Goal: Transaction & Acquisition: Purchase product/service

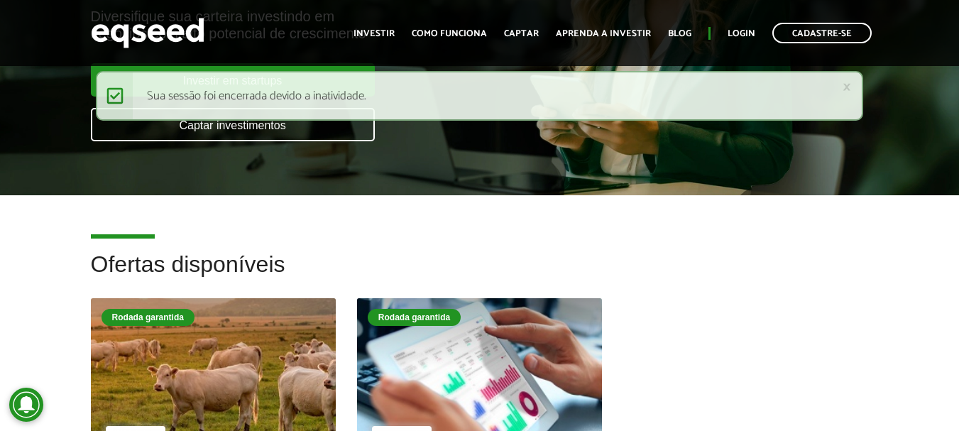
scroll to position [355, 0]
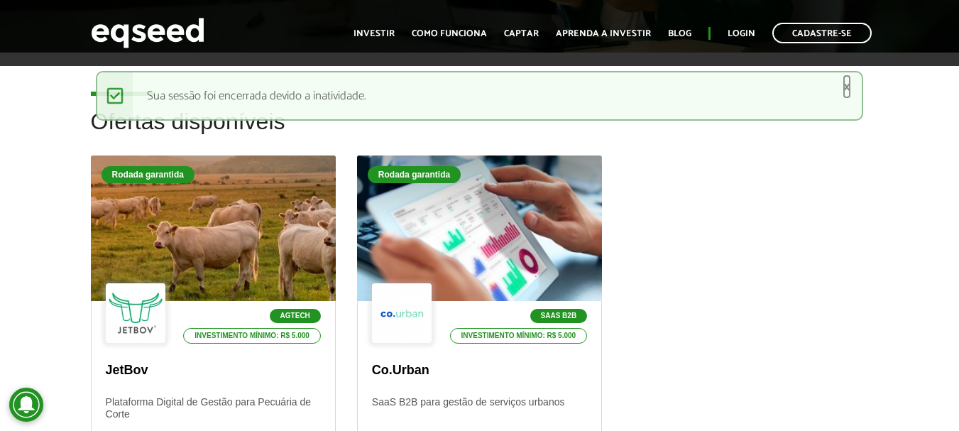
click at [689, 86] on link "×" at bounding box center [847, 86] width 9 height 15
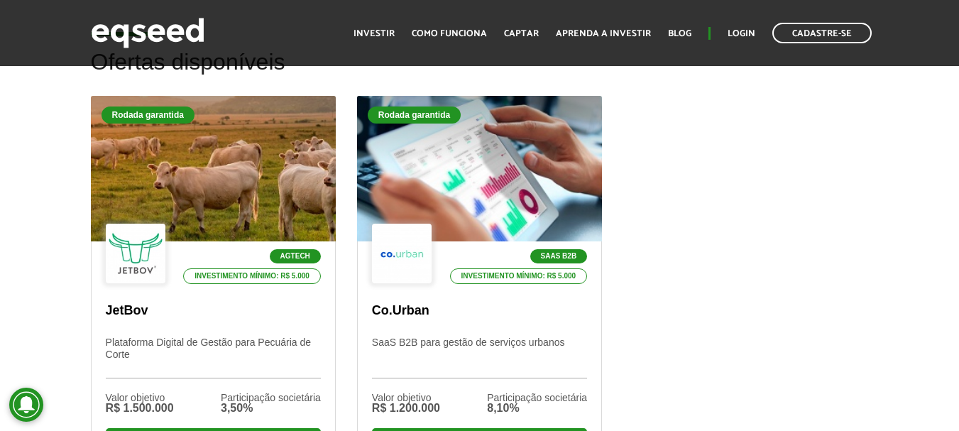
scroll to position [497, 0]
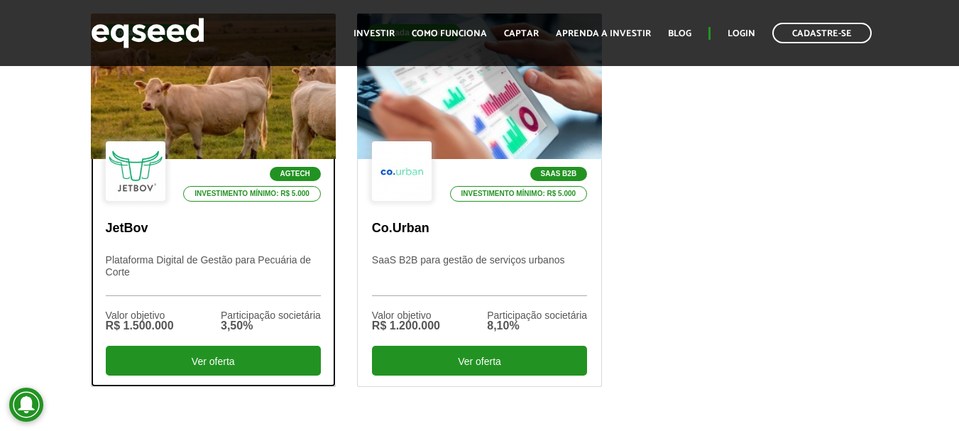
click at [145, 230] on p "JetBov" at bounding box center [213, 229] width 215 height 16
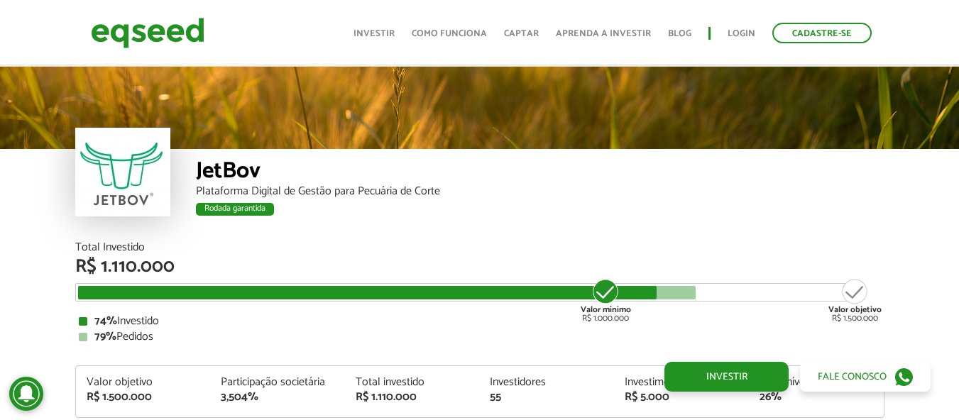
scroll to position [1686, 0]
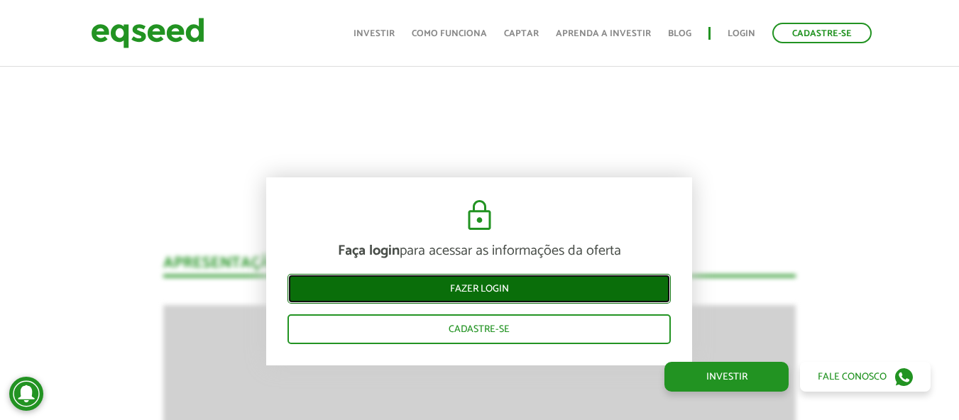
click at [454, 292] on link "Fazer login" at bounding box center [478, 289] width 383 height 30
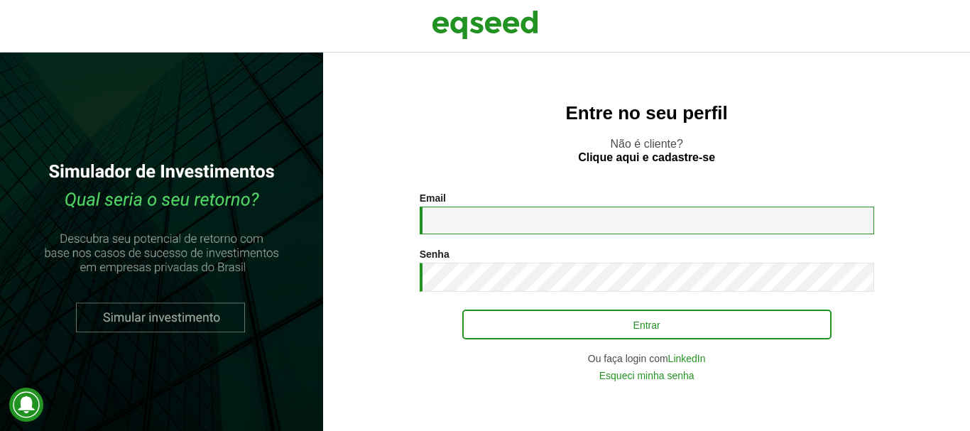
type input "**********"
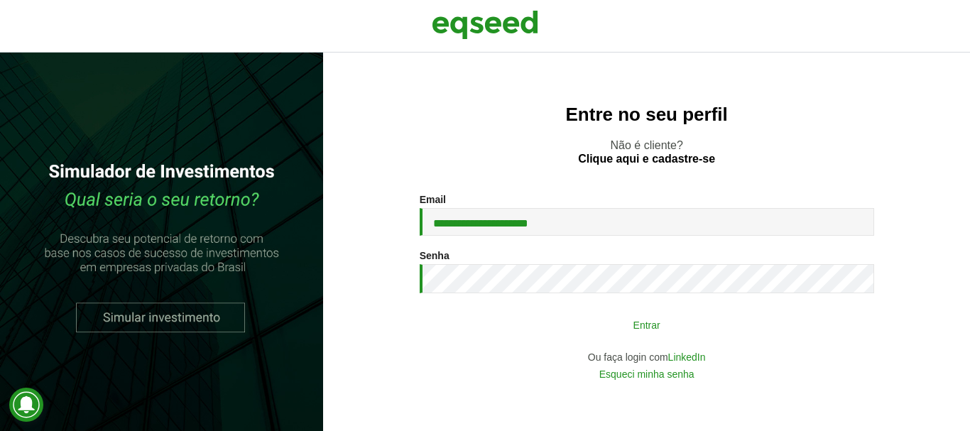
click at [571, 324] on button "Entrar" at bounding box center [646, 324] width 369 height 27
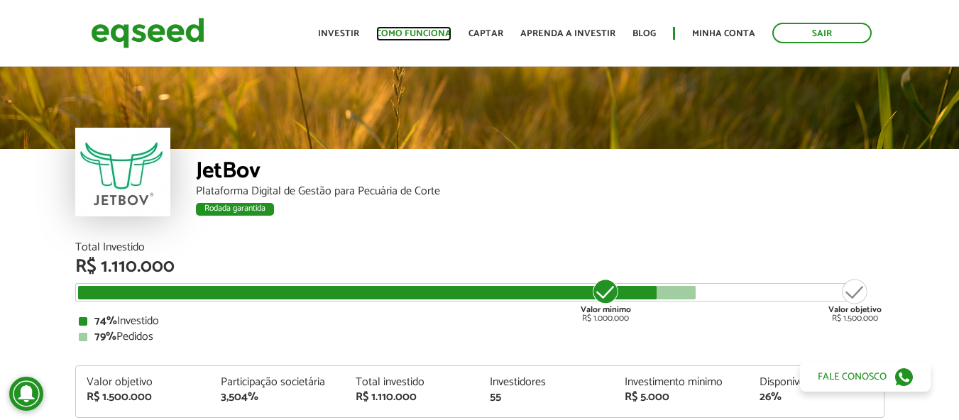
drag, startPoint x: 403, startPoint y: 33, endPoint x: 417, endPoint y: 40, distance: 15.9
click at [417, 38] on link "Como funciona" at bounding box center [413, 33] width 75 height 9
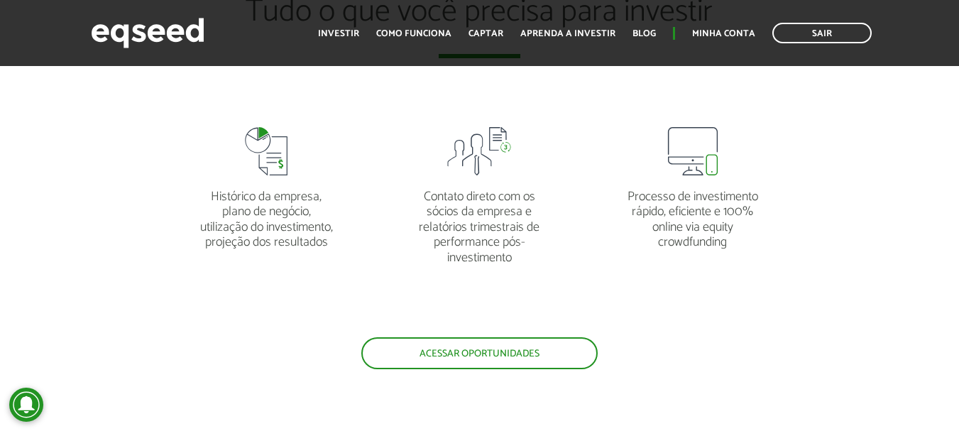
scroll to position [2768, 0]
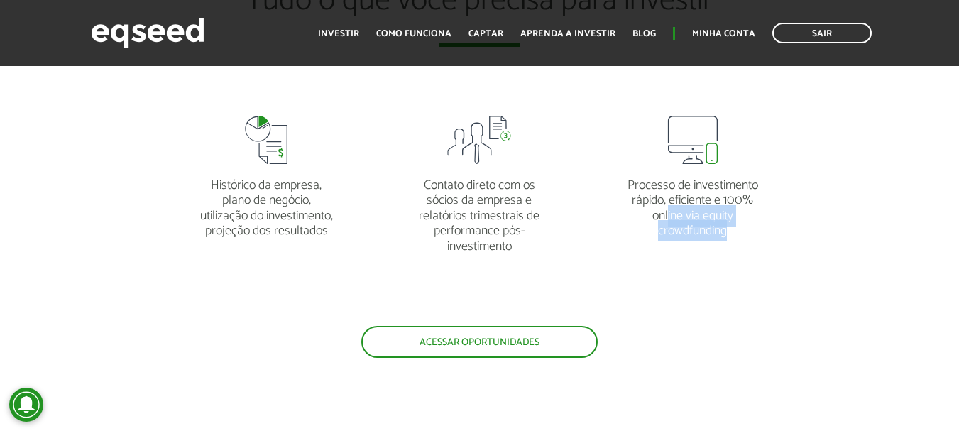
drag, startPoint x: 667, startPoint y: 219, endPoint x: 731, endPoint y: 248, distance: 70.2
click at [731, 248] on li "Processo de investimento rápido, eficiente e 100% online via equity crowdfunding" at bounding box center [692, 177] width 213 height 155
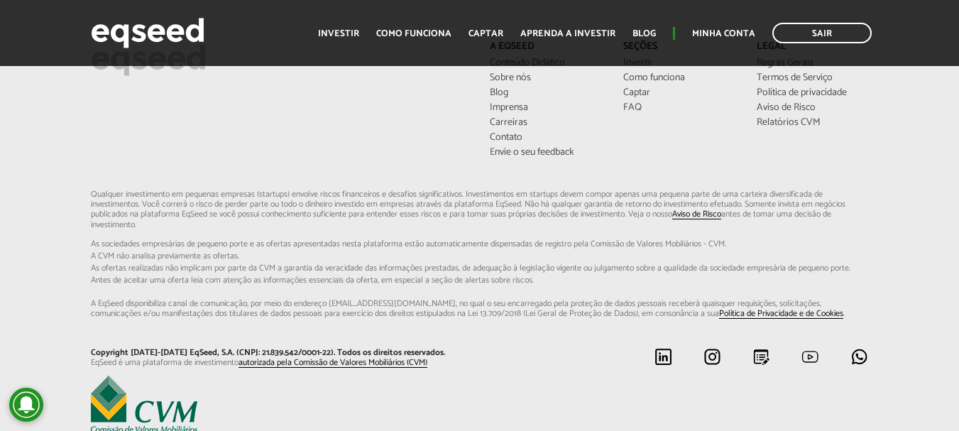
scroll to position [3762, 0]
